Goal: Task Accomplishment & Management: Manage account settings

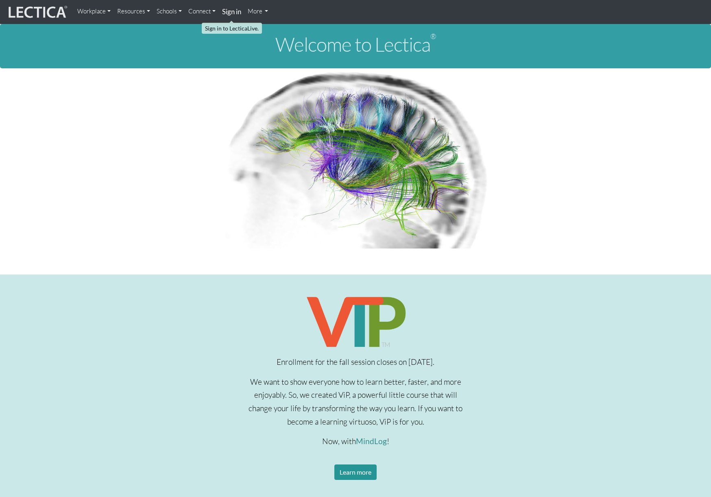
click at [234, 13] on strong "Sign in" at bounding box center [231, 11] width 19 height 9
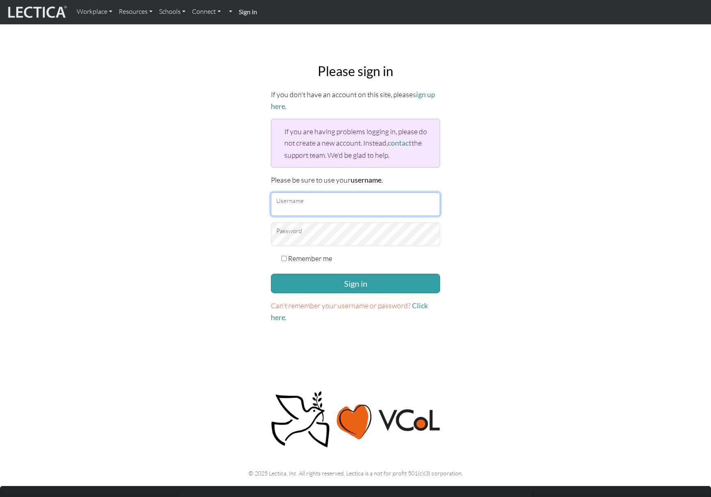
click at [304, 210] on input "Username" at bounding box center [355, 205] width 169 height 24
type input "amcorreia"
click at [271, 274] on button "Sign in" at bounding box center [355, 284] width 169 height 20
